Goal: Task Accomplishment & Management: Use online tool/utility

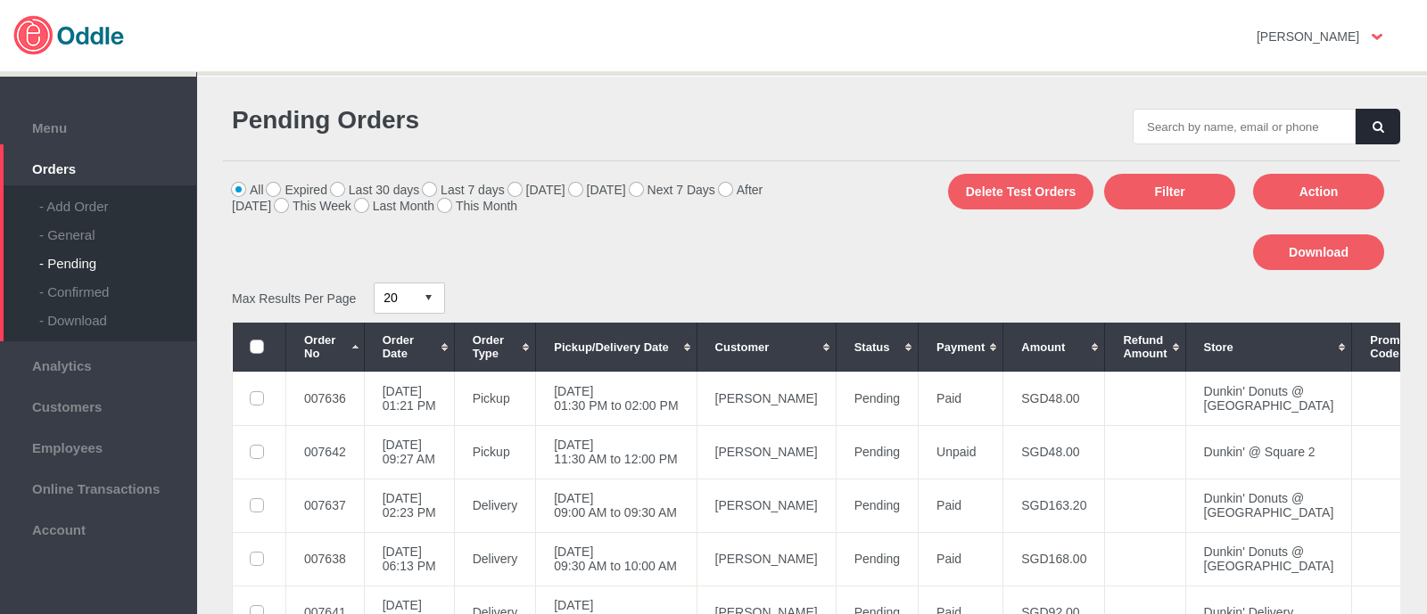
scroll to position [226, 0]
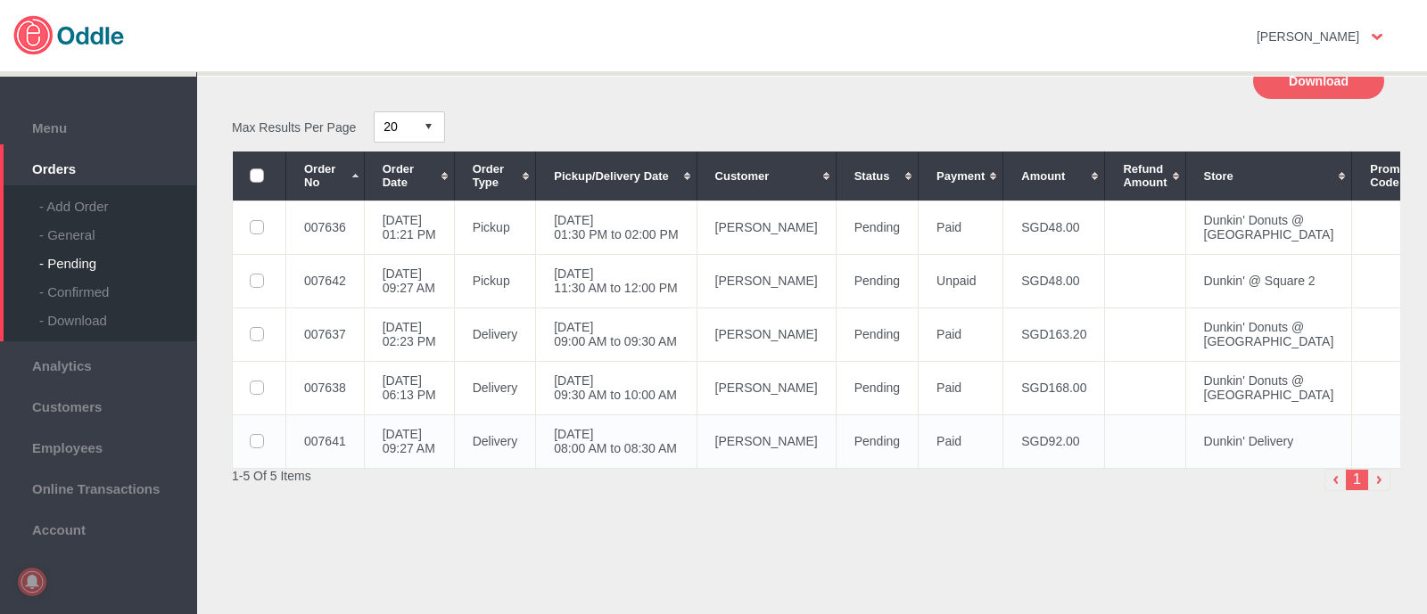
click at [1124, 439] on td at bounding box center [1145, 442] width 80 height 54
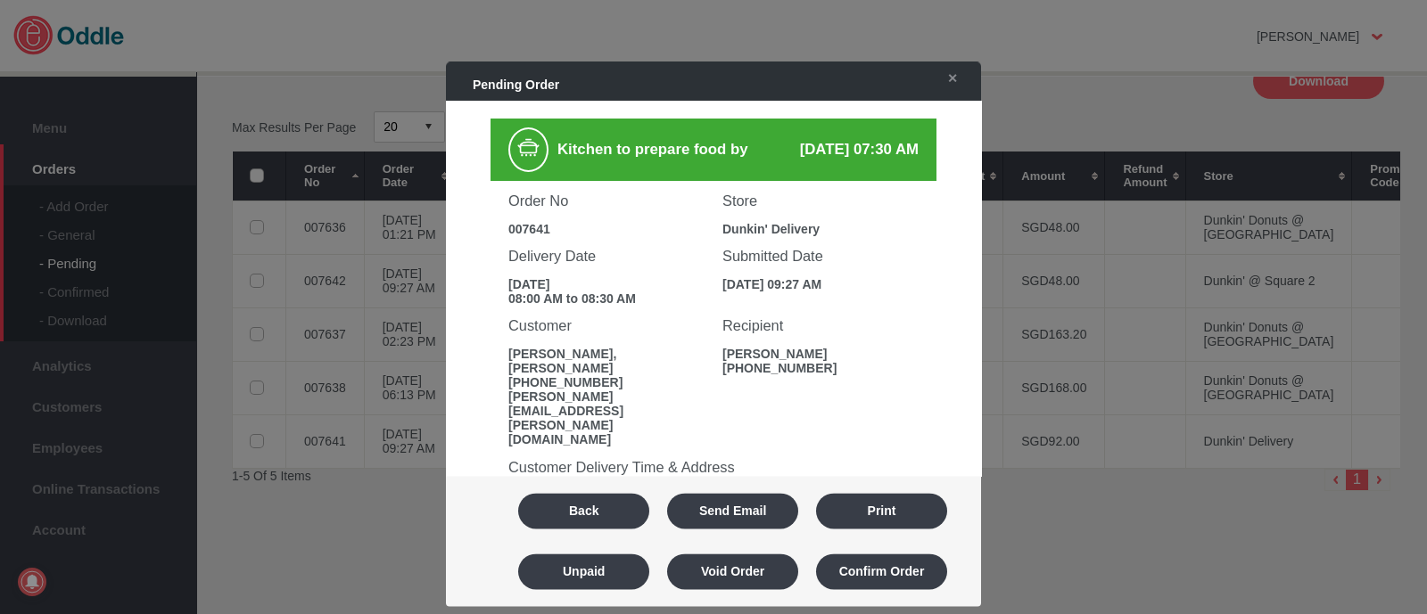
scroll to position [0, 0]
click at [950, 85] on link "✕" at bounding box center [947, 78] width 37 height 32
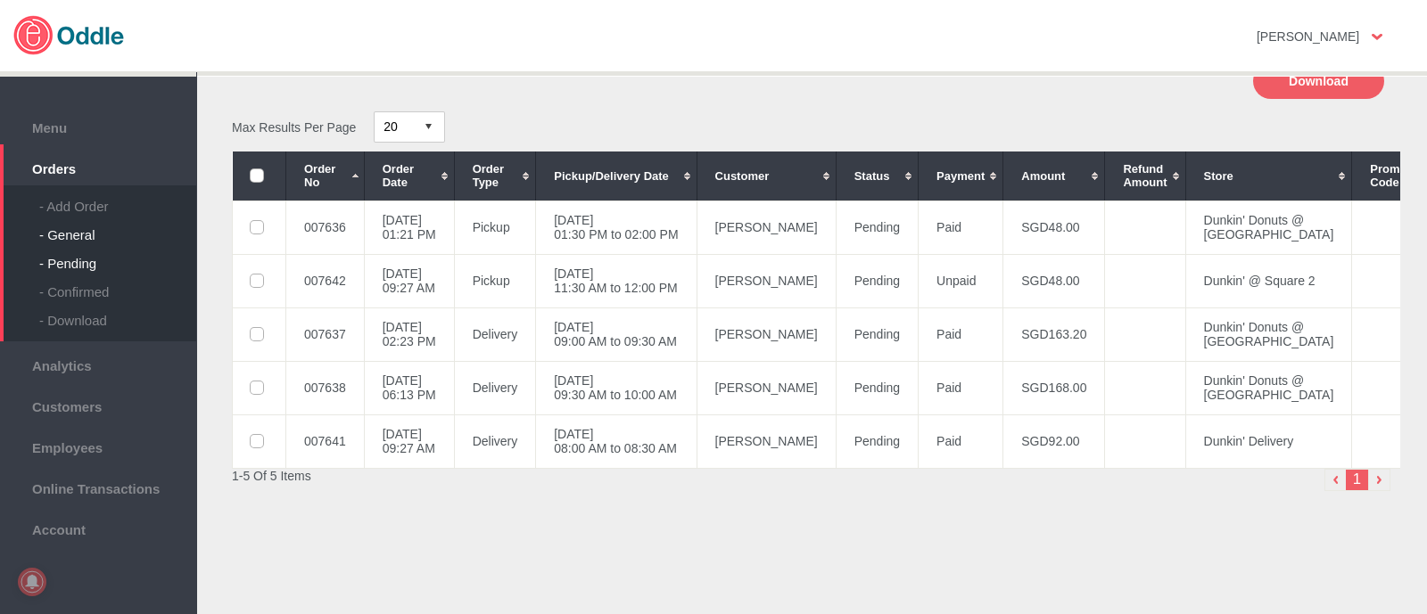
click at [93, 241] on div "- General" at bounding box center [117, 228] width 157 height 29
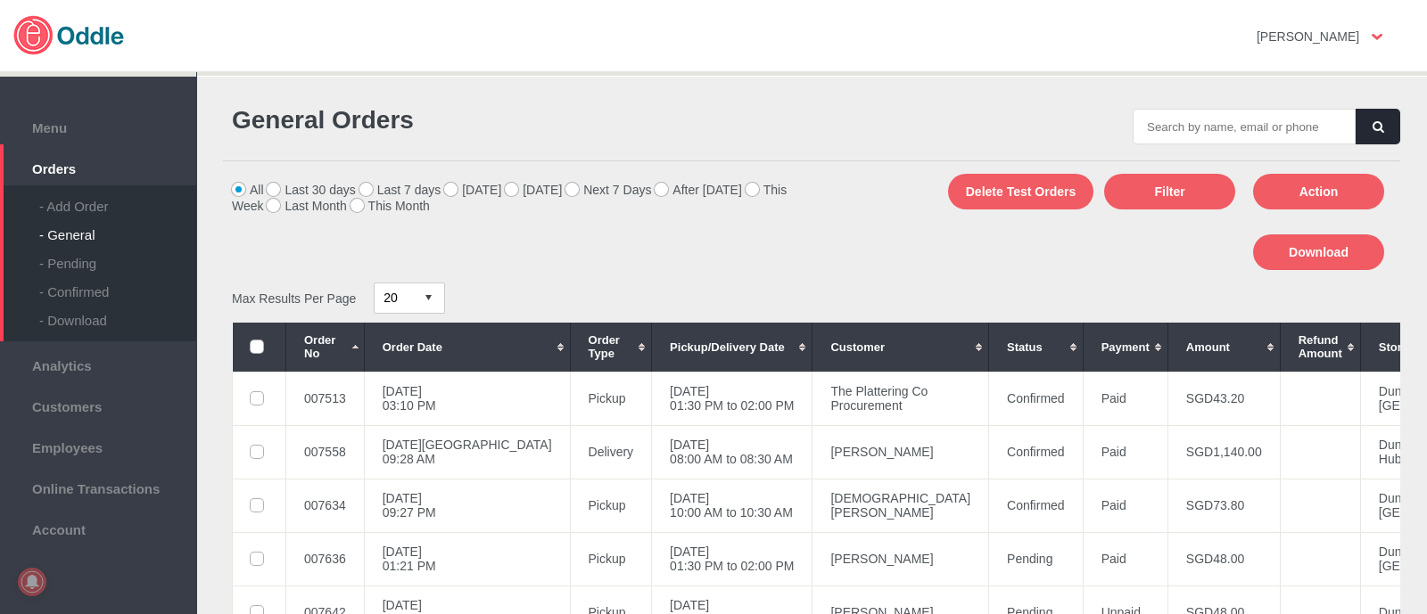
click at [77, 216] on div "- General" at bounding box center [117, 228] width 157 height 29
click at [1307, 189] on button "Action" at bounding box center [1318, 192] width 131 height 36
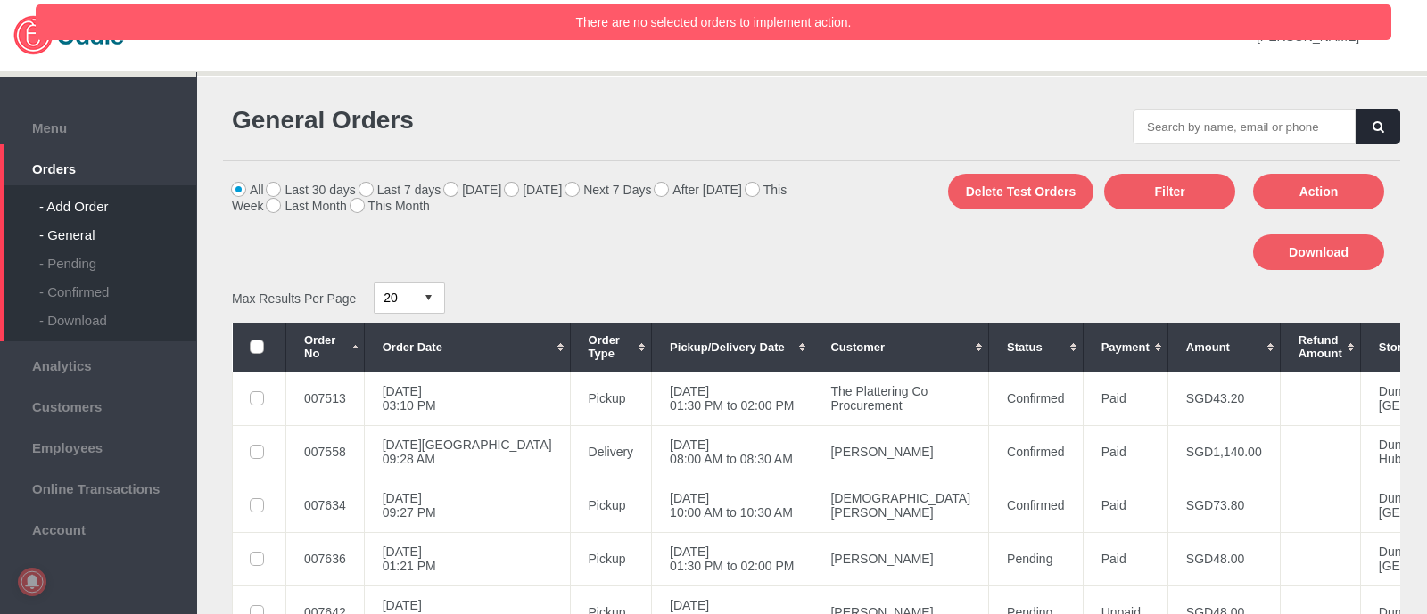
click at [69, 211] on div "- Add Order" at bounding box center [117, 200] width 157 height 29
